Goal: Transaction & Acquisition: Purchase product/service

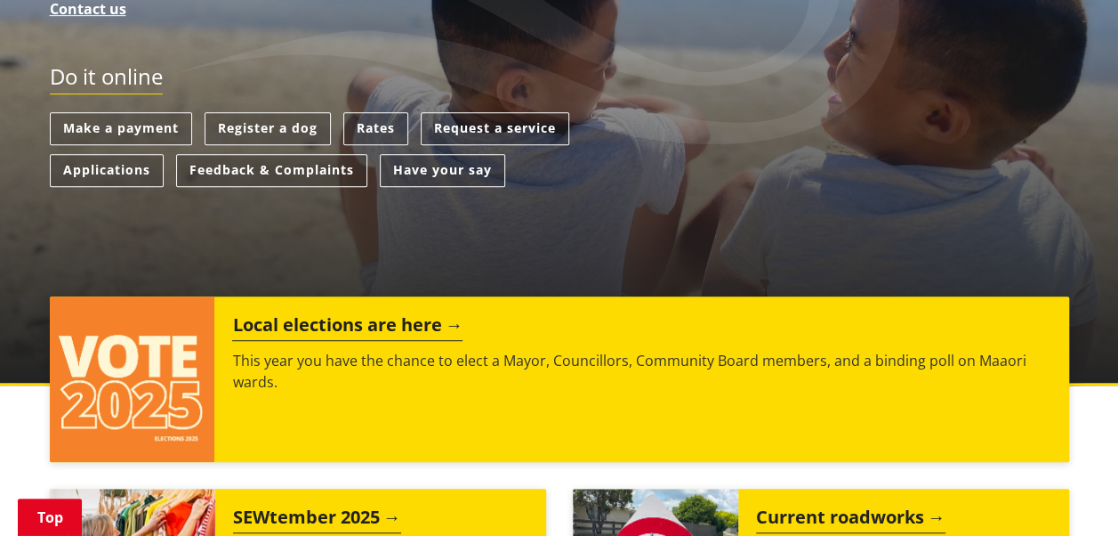
scroll to position [357, 0]
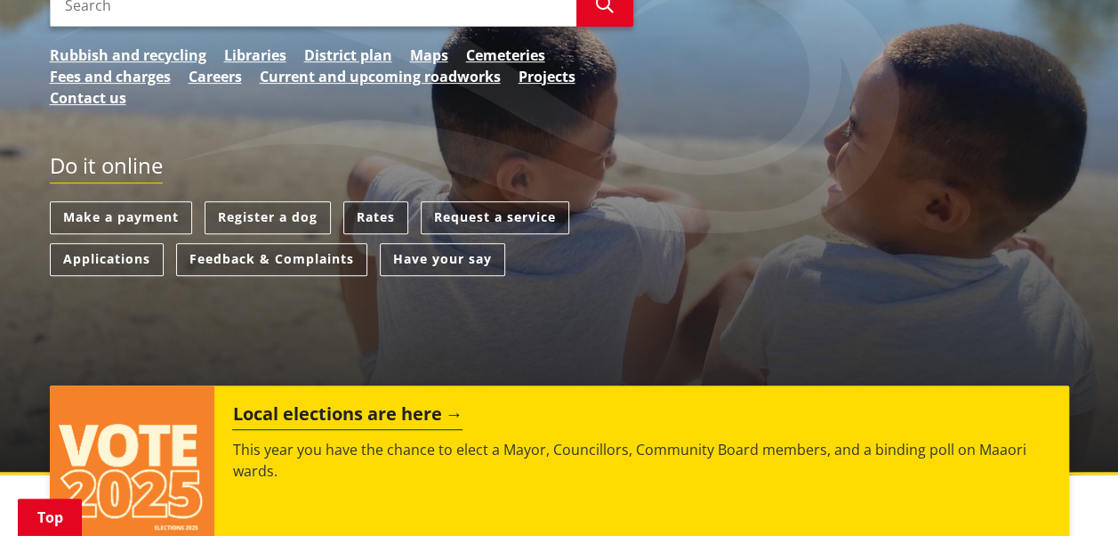
click at [367, 214] on link "Rates" at bounding box center [375, 217] width 65 height 33
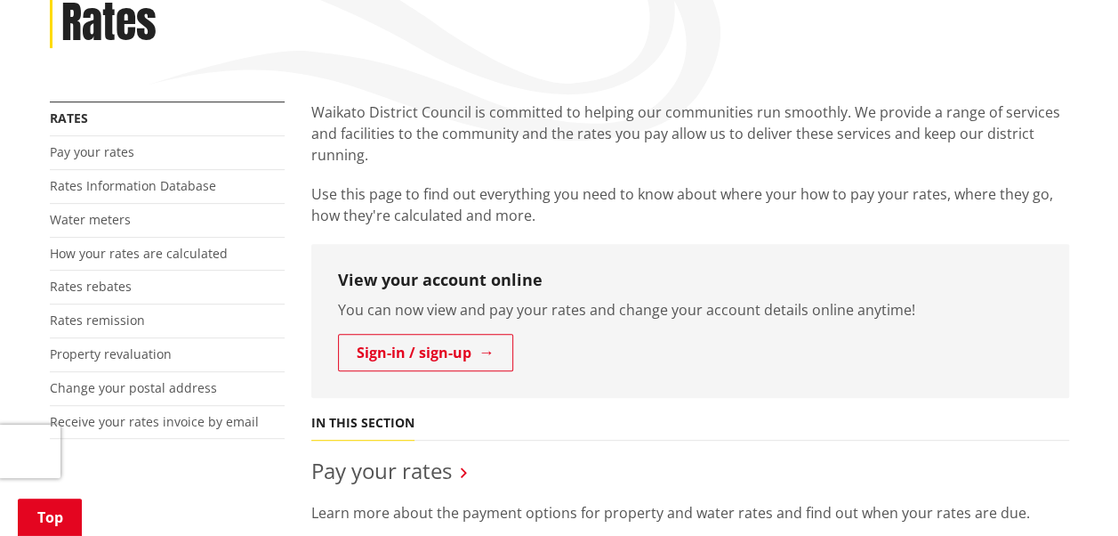
scroll to position [254, 0]
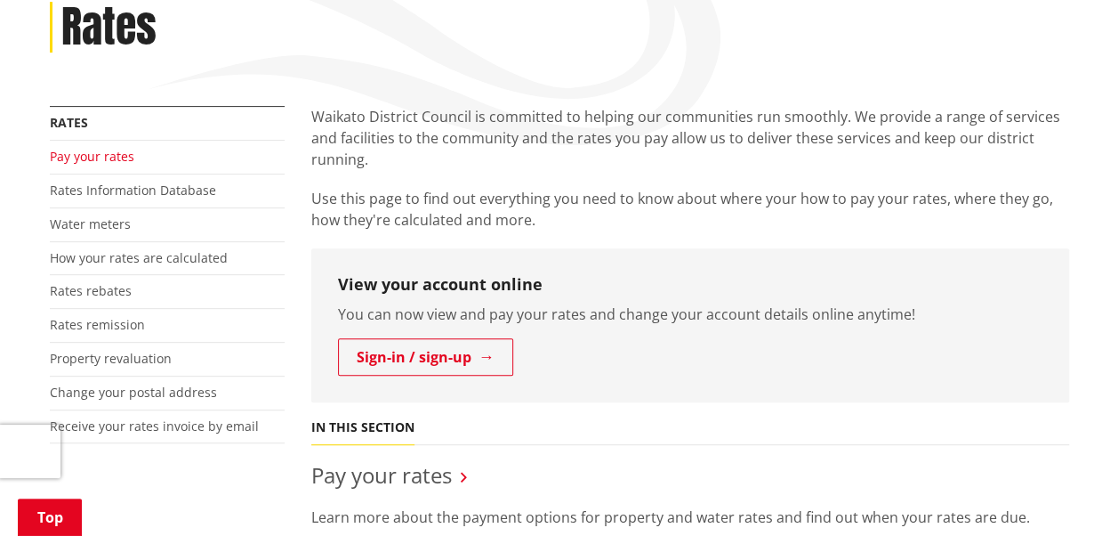
click at [116, 156] on link "Pay your rates" at bounding box center [92, 156] width 85 height 17
